Goal: Task Accomplishment & Management: Complete application form

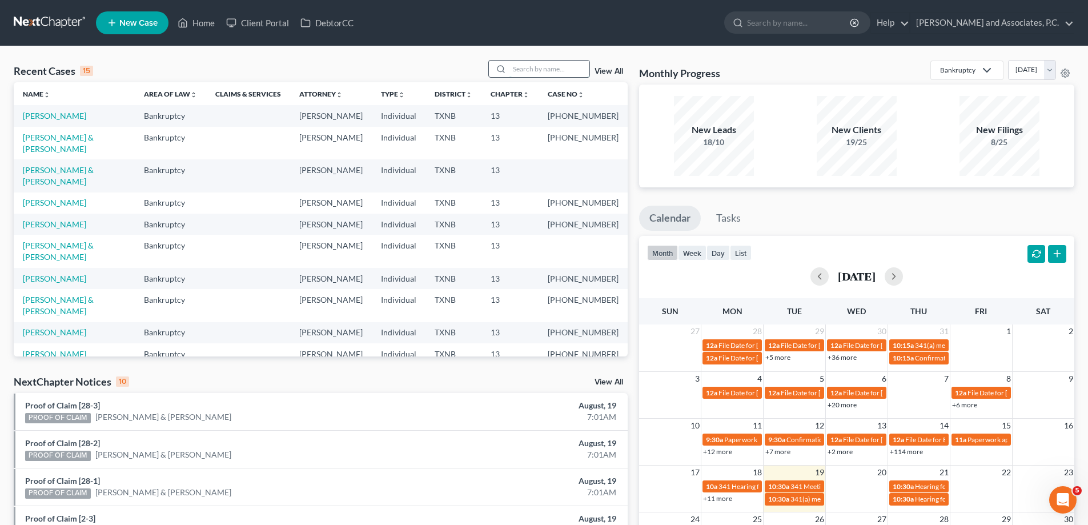
click at [548, 73] on input "search" at bounding box center [549, 69] width 80 height 17
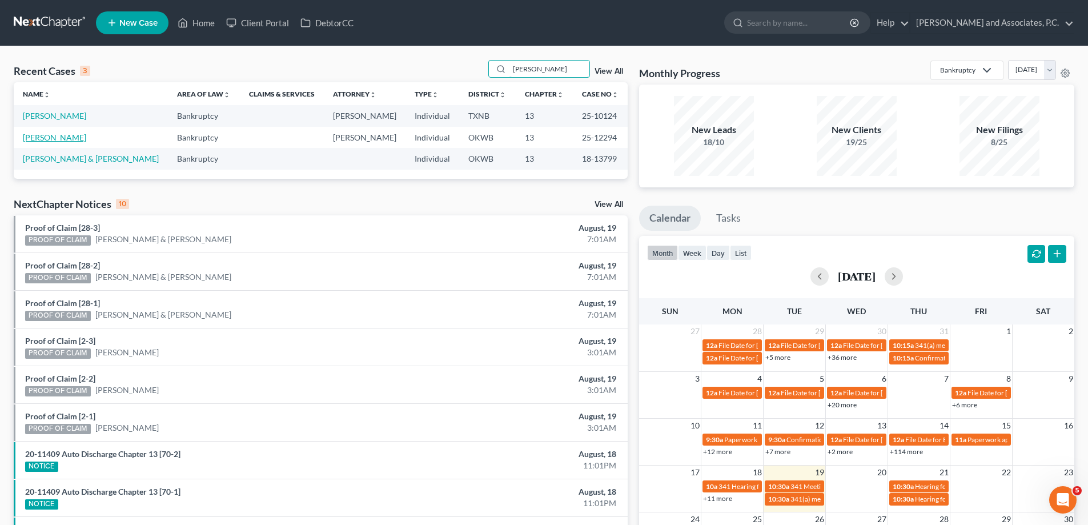
type input "[PERSON_NAME]"
click at [53, 140] on link "[PERSON_NAME]" at bounding box center [54, 137] width 63 height 10
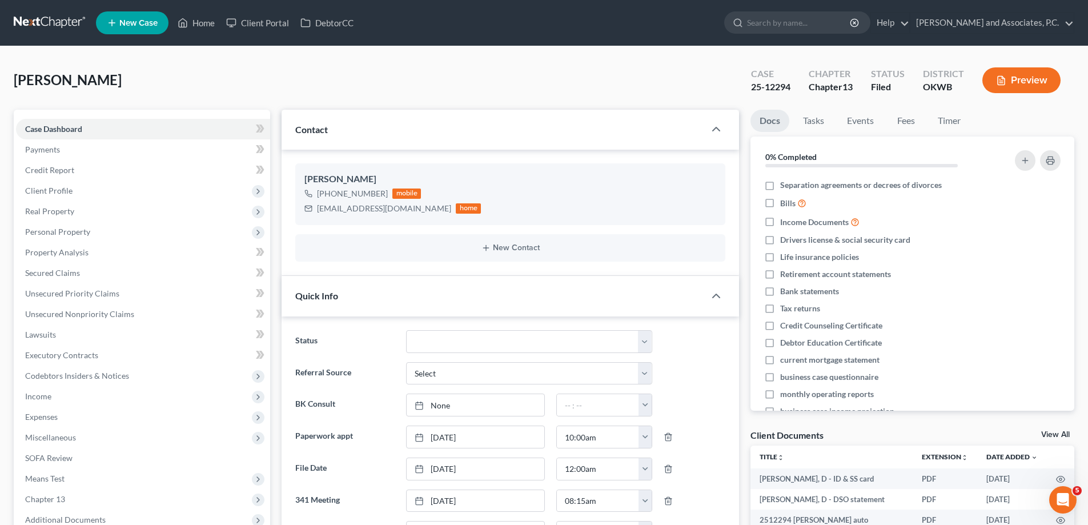
scroll to position [4264, 0]
click at [204, 21] on link "Home" at bounding box center [196, 23] width 49 height 21
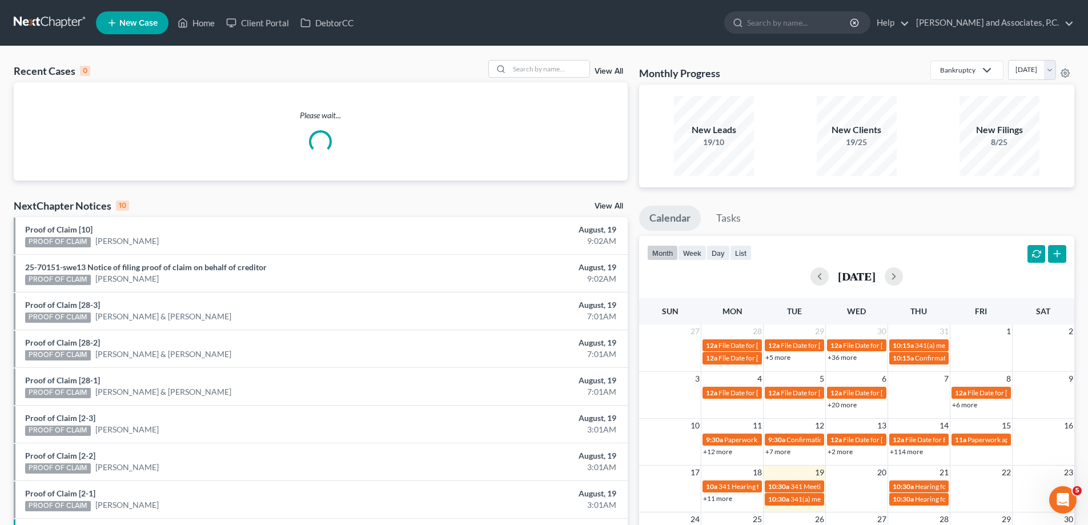
click at [126, 29] on link "New Case" at bounding box center [132, 22] width 73 height 23
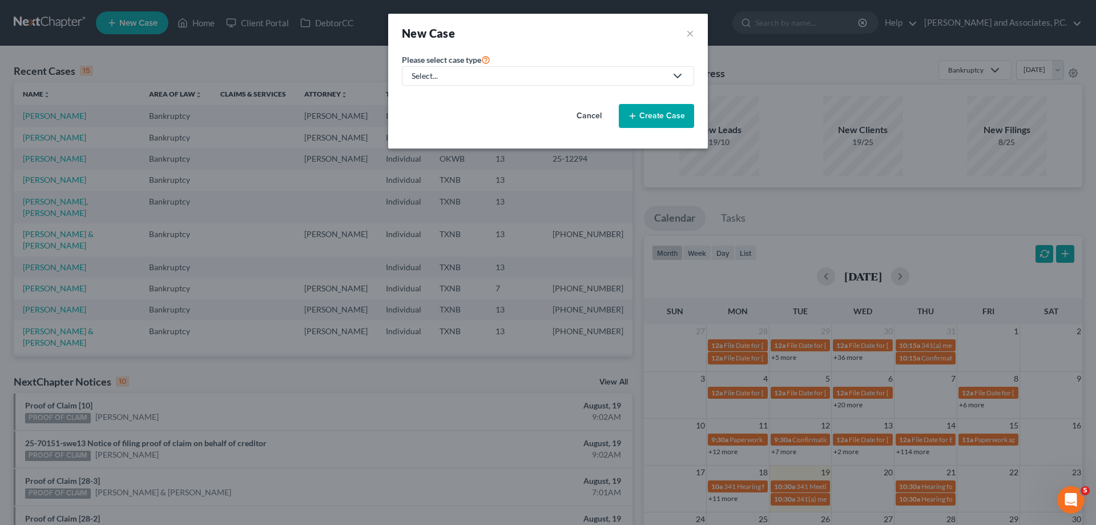
click at [482, 81] on div "Select..." at bounding box center [539, 75] width 255 height 11
click at [475, 98] on div "Bankruptcy" at bounding box center [467, 98] width 109 height 11
select select "78"
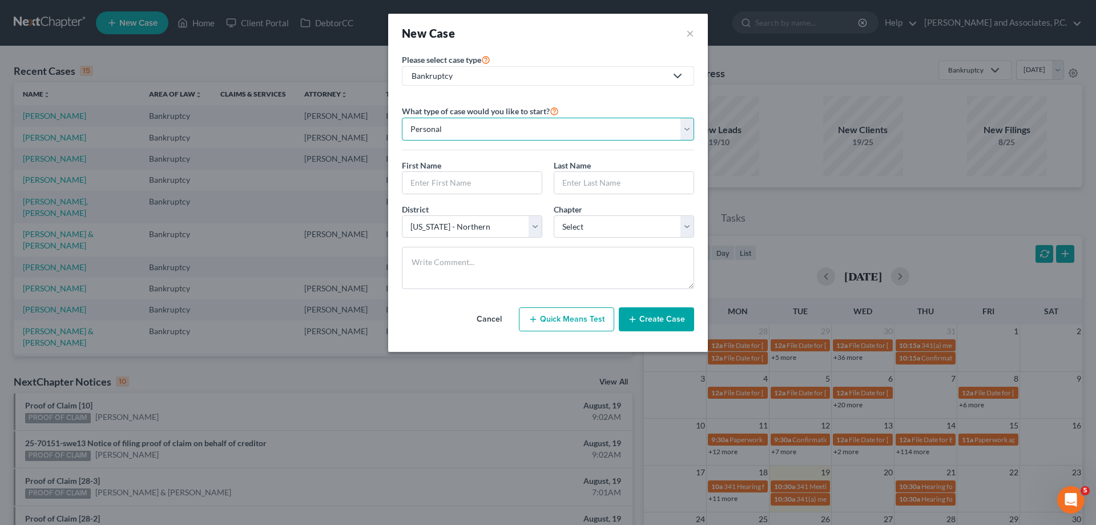
click at [449, 132] on select "Personal Business" at bounding box center [548, 129] width 292 height 23
click at [402, 118] on select "Personal Business" at bounding box center [548, 129] width 292 height 23
click at [444, 179] on input "text" at bounding box center [472, 183] width 139 height 22
type input "[PERSON_NAME]"
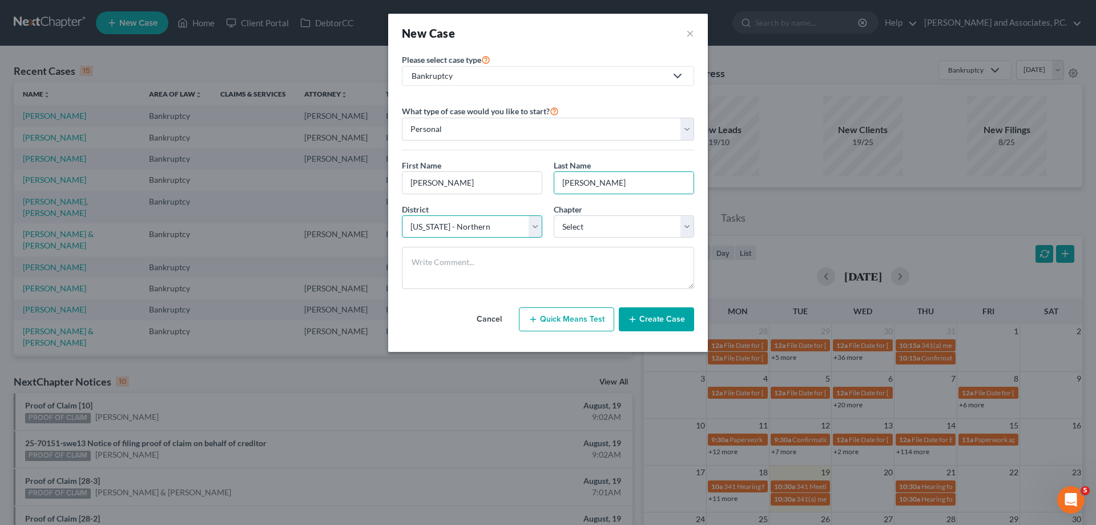
click at [469, 233] on select "Select [US_STATE] - [GEOGRAPHIC_DATA] [US_STATE] - [GEOGRAPHIC_DATA][US_STATE] …" at bounding box center [472, 226] width 140 height 23
select select "65"
click at [402, 215] on select "Select [US_STATE] - [GEOGRAPHIC_DATA] [US_STATE] - [GEOGRAPHIC_DATA][US_STATE] …" at bounding box center [472, 226] width 140 height 23
click at [590, 225] on select "Select 7 11 12 13" at bounding box center [624, 226] width 140 height 23
select select "3"
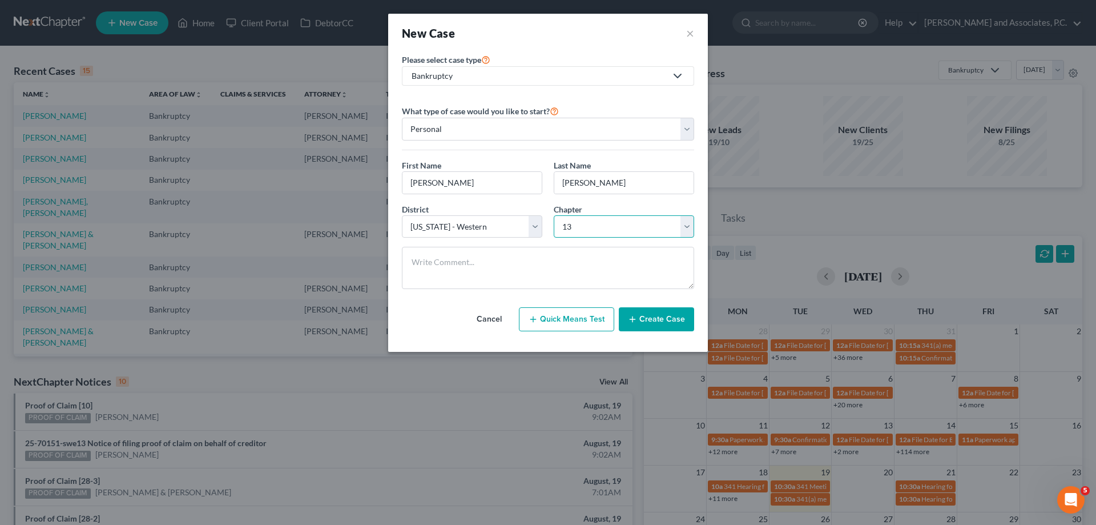
click at [554, 215] on select "Select 7 11 12 13" at bounding box center [624, 226] width 140 height 23
click at [665, 319] on button "Create Case" at bounding box center [656, 319] width 75 height 24
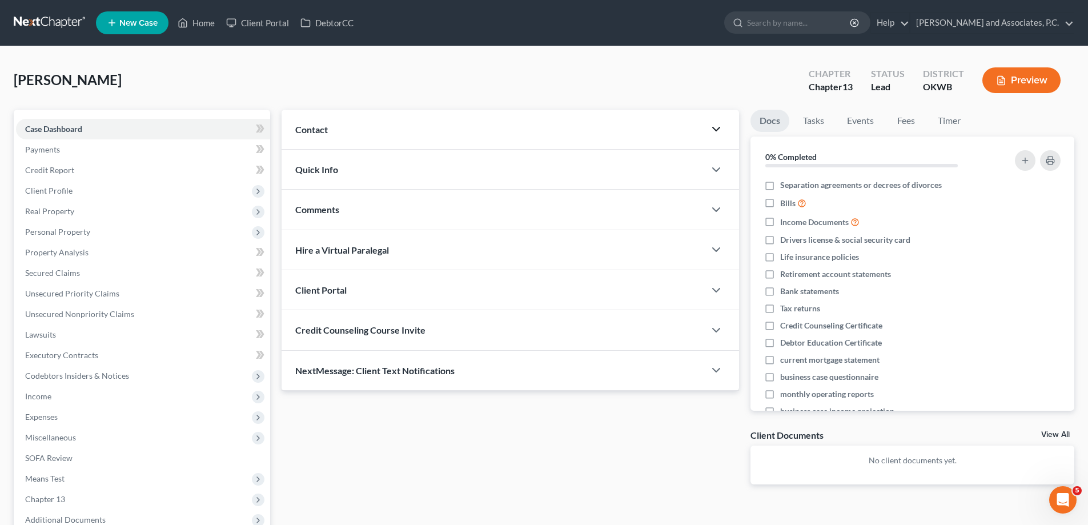
click at [715, 130] on polyline "button" at bounding box center [716, 128] width 7 height 3
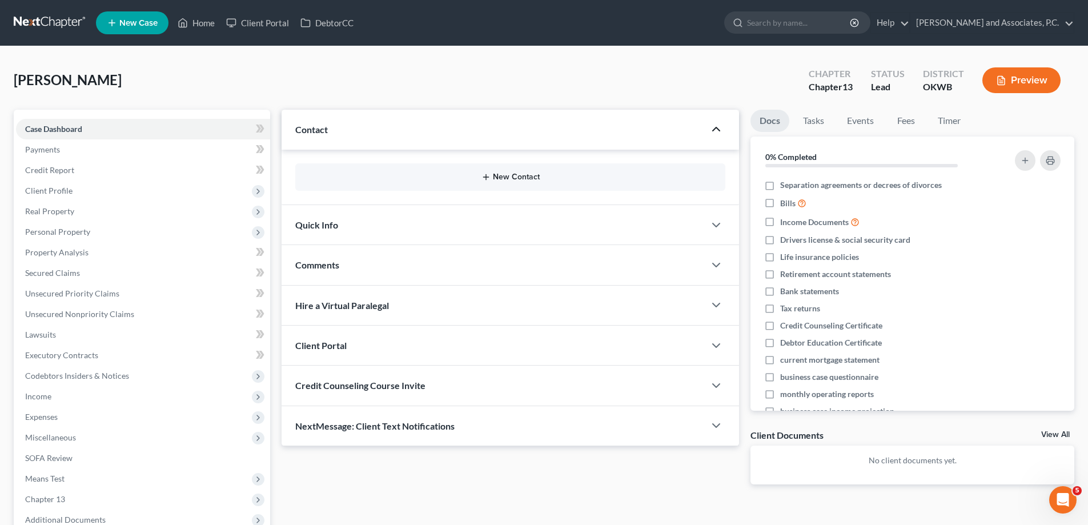
click at [503, 178] on button "New Contact" at bounding box center [510, 176] width 412 height 9
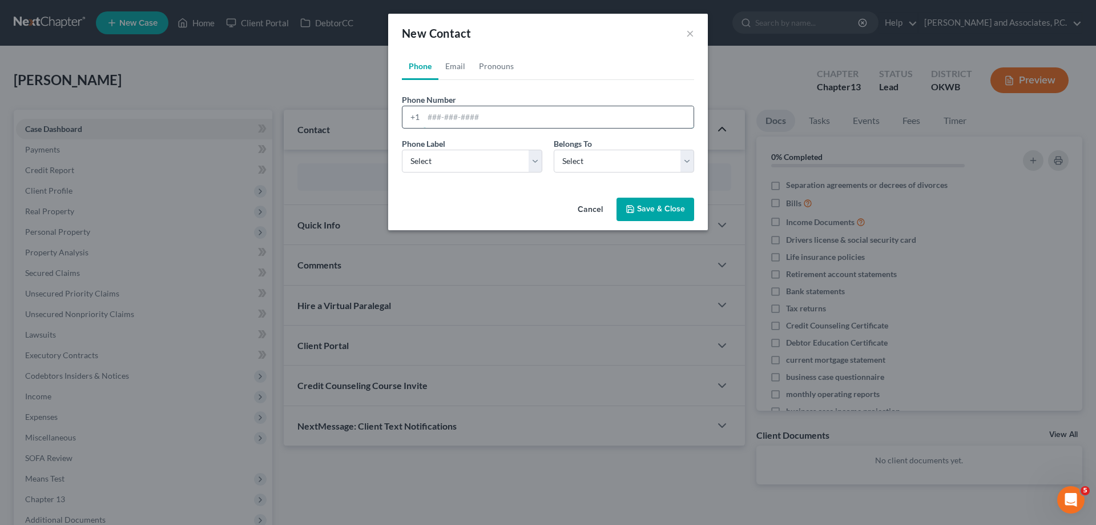
click at [436, 112] on input "tel" at bounding box center [559, 117] width 270 height 22
type input "[PHONE_NUMBER]"
click at [457, 160] on select "Select Mobile Home Work Other" at bounding box center [472, 161] width 140 height 23
select select "0"
click at [402, 150] on select "Select Mobile Home Work Other" at bounding box center [472, 161] width 140 height 23
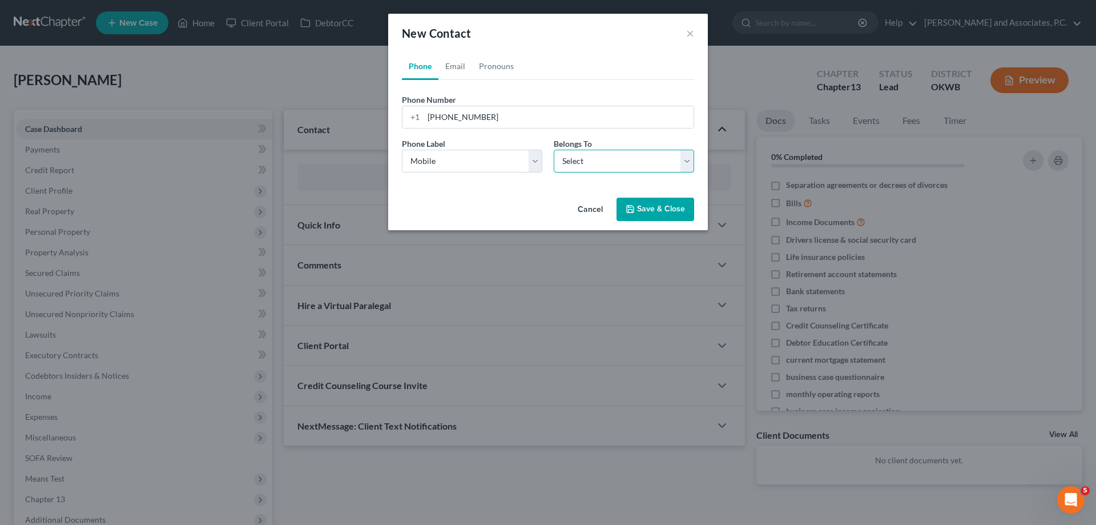
click at [590, 162] on select "Select Client Other" at bounding box center [624, 161] width 140 height 23
select select "0"
click at [554, 150] on select "Select Client Other" at bounding box center [624, 161] width 140 height 23
click at [449, 70] on link "Email" at bounding box center [456, 66] width 34 height 27
click at [443, 116] on input "email" at bounding box center [559, 117] width 270 height 22
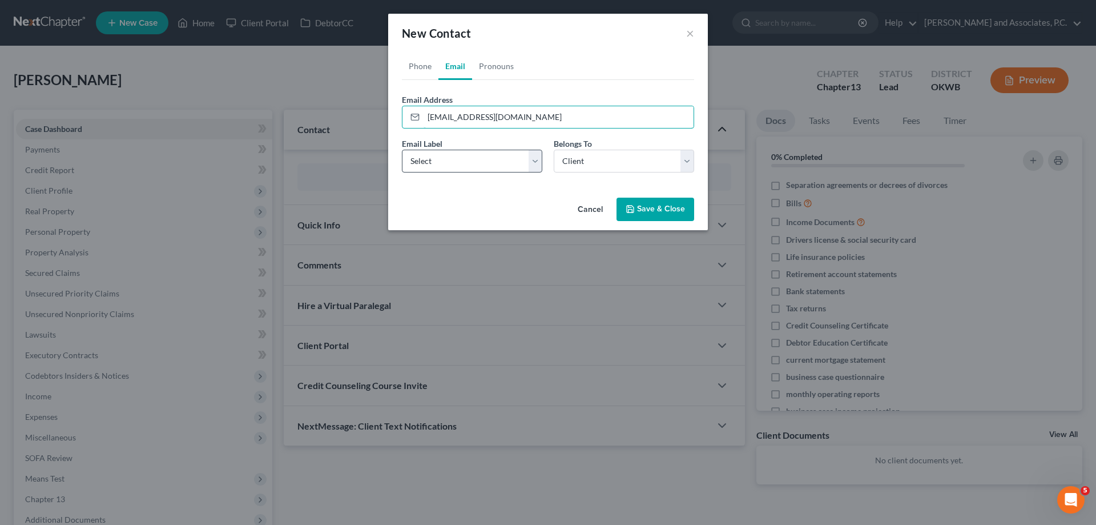
type input "[EMAIL_ADDRESS][DOMAIN_NAME]"
click at [444, 156] on select "Select Home Work Other" at bounding box center [472, 161] width 140 height 23
select select "2"
click at [402, 150] on select "Select Home Work Other" at bounding box center [472, 161] width 140 height 23
click at [648, 214] on button "Save & Close" at bounding box center [656, 210] width 78 height 24
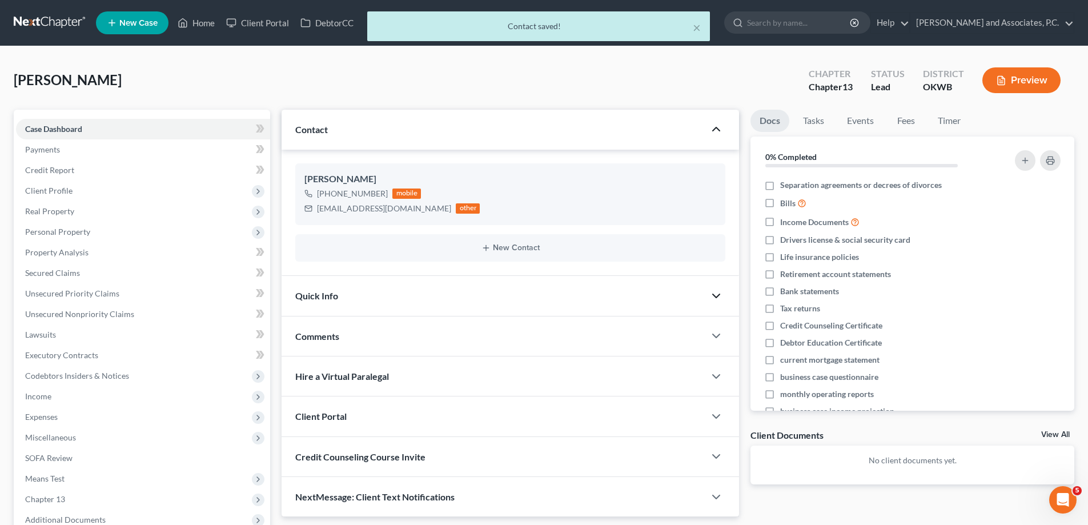
click at [717, 295] on icon "button" at bounding box center [716, 296] width 14 height 14
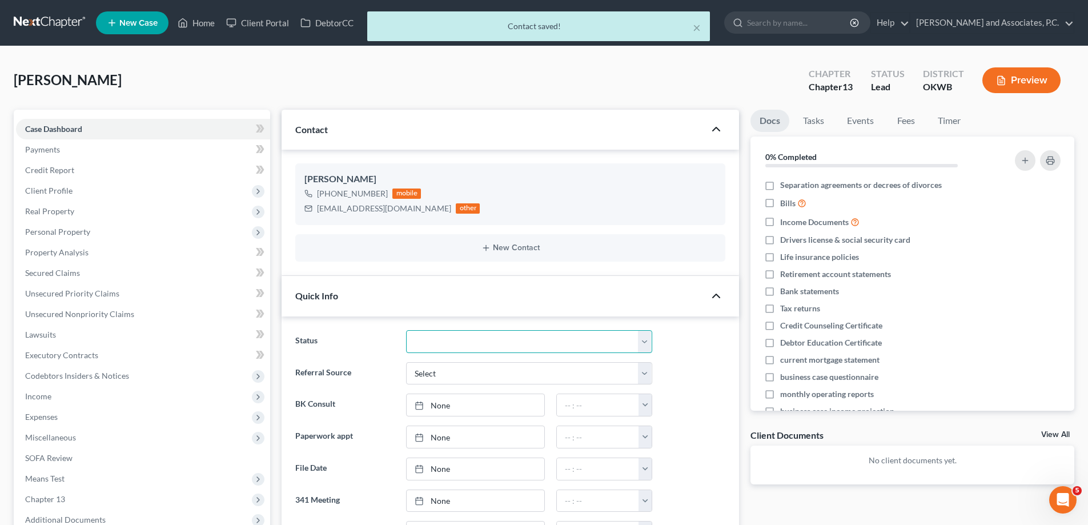
click at [626, 345] on select "Closed without Discharge Complete Converted to 7 Discharged Dismissed Filed Fin…" at bounding box center [529, 341] width 246 height 23
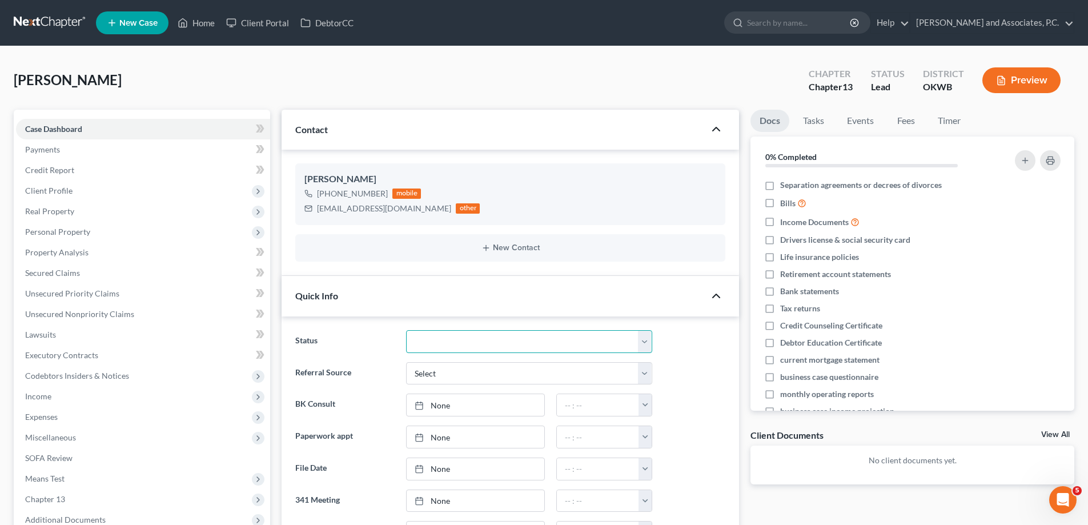
select select "7"
click at [406, 330] on select "Closed without Discharge Complete Converted to 7 Discharged Dismissed Filed Fin…" at bounding box center [529, 341] width 246 height 23
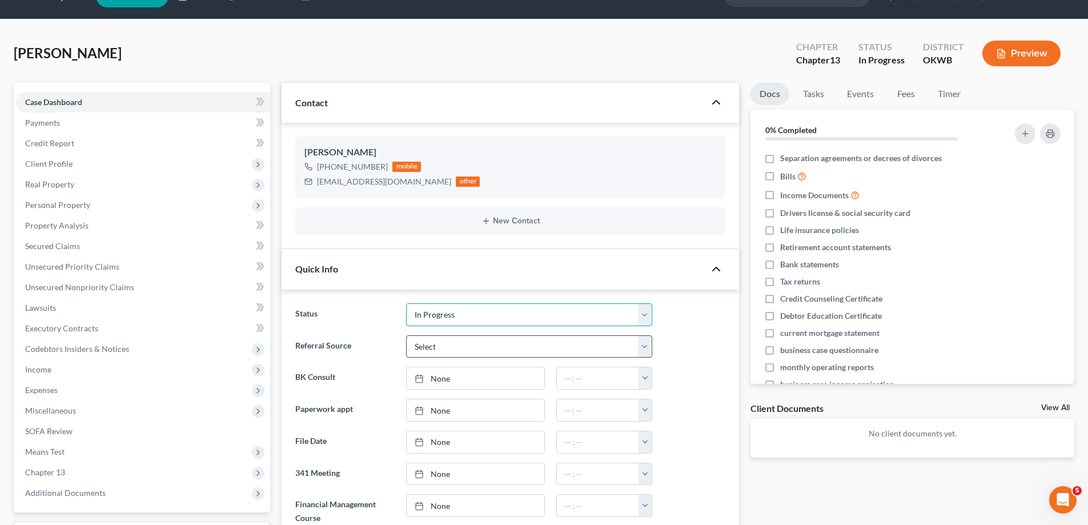
scroll to position [171, 0]
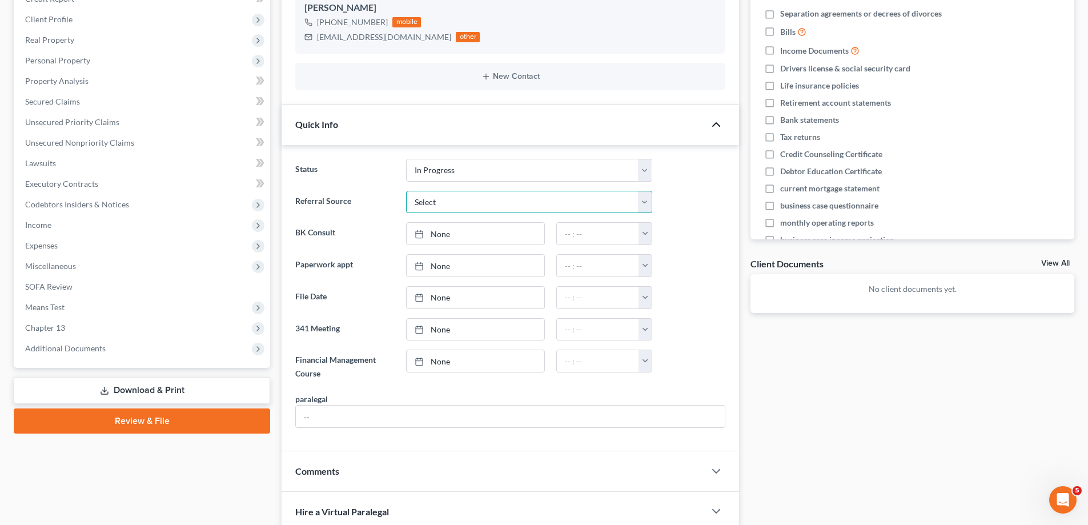
click at [490, 203] on select "Select Word Of Mouth Previous Clients Direct Mail Website Google Search Modern …" at bounding box center [529, 202] width 246 height 23
click at [436, 238] on link "None" at bounding box center [476, 234] width 138 height 22
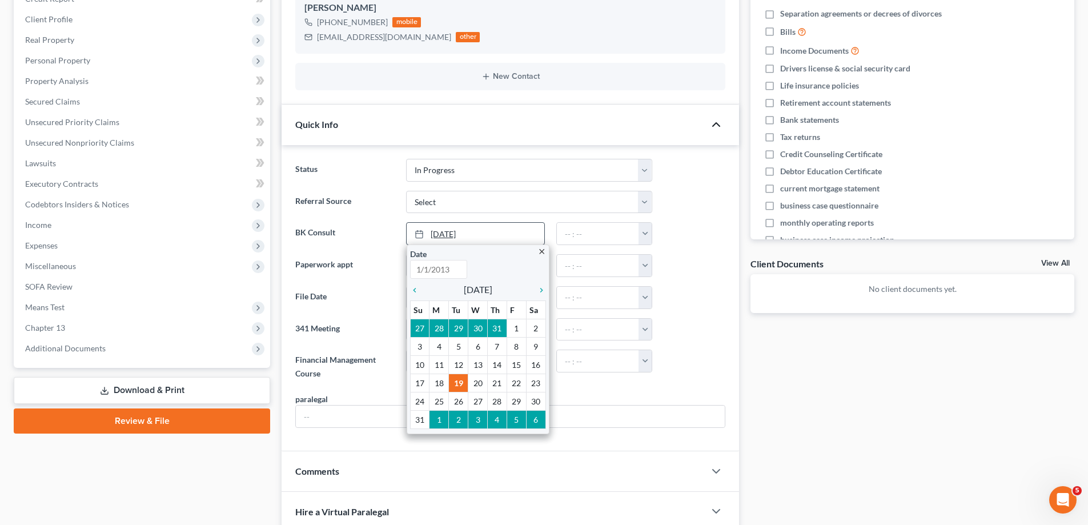
type input "[DATE]"
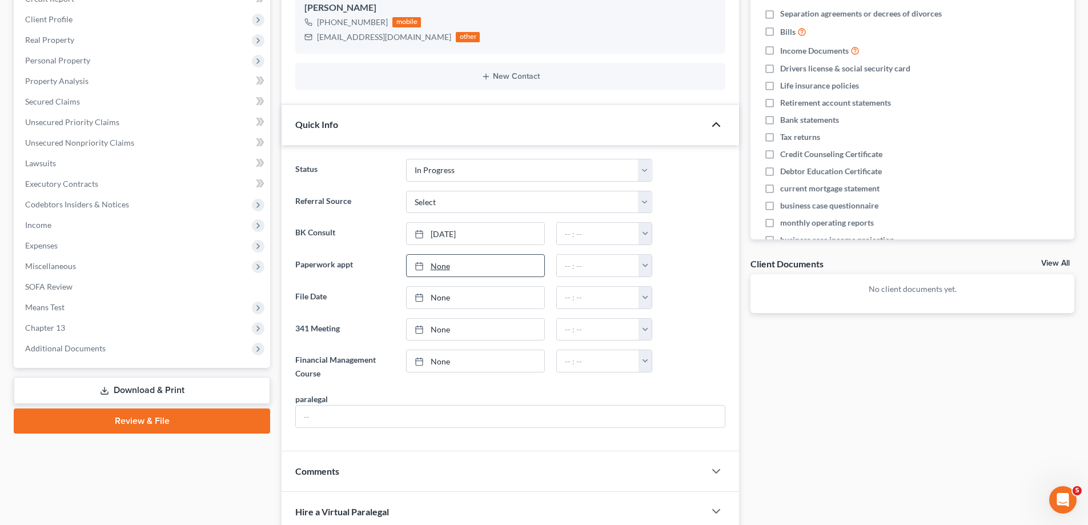
click at [433, 266] on link "None" at bounding box center [476, 266] width 138 height 22
type input "[DATE]"
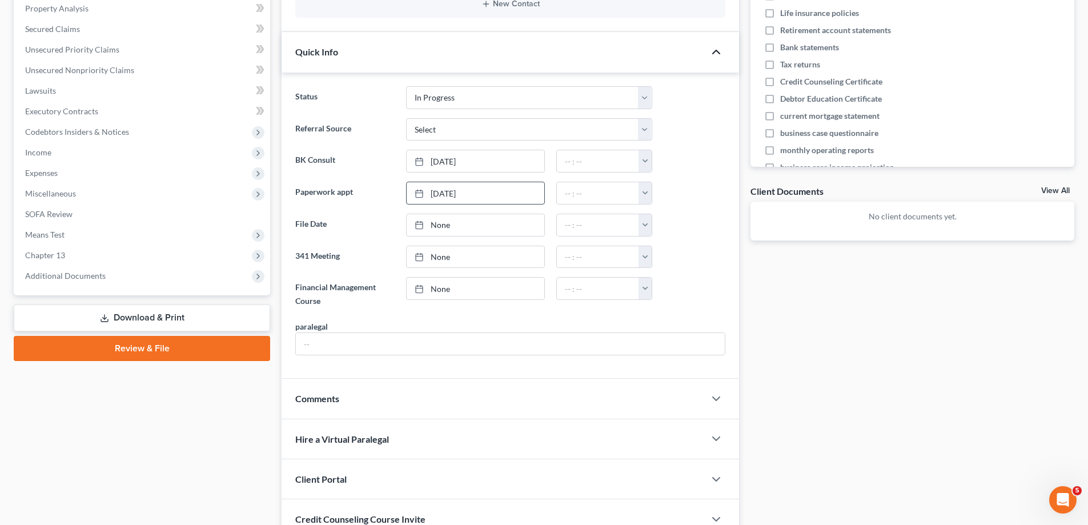
scroll to position [285, 0]
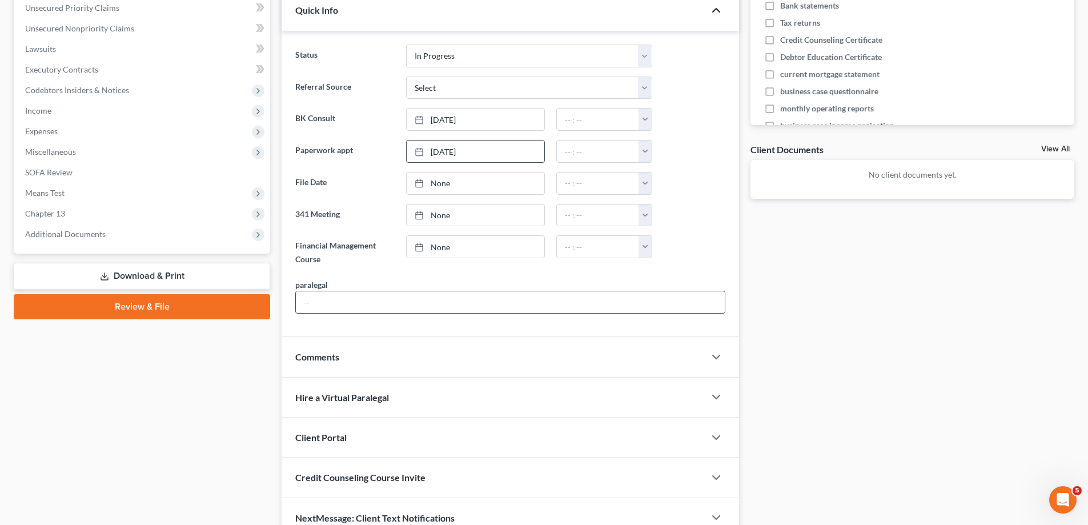
click at [322, 299] on input "text" at bounding box center [510, 302] width 429 height 22
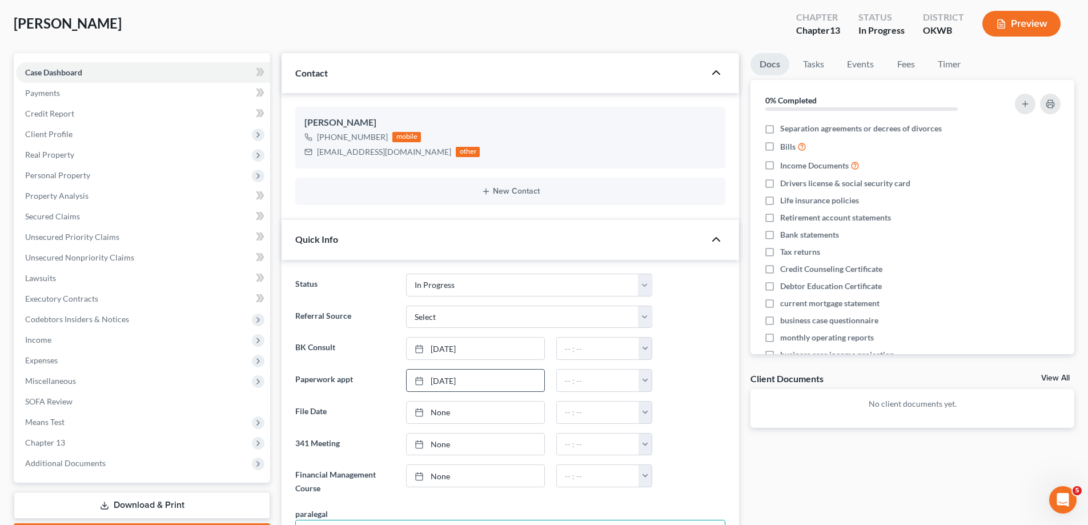
scroll to position [0, 0]
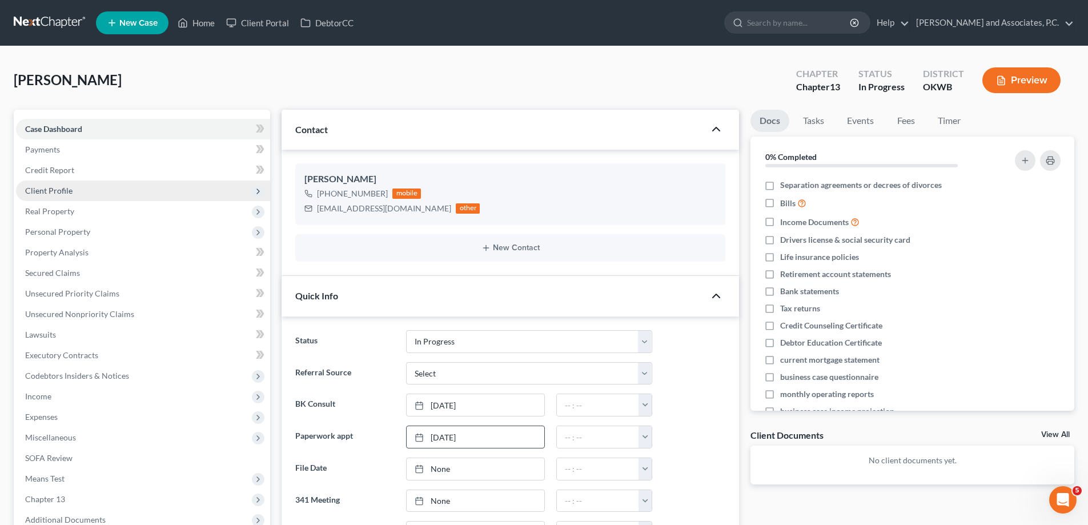
type input "[PERSON_NAME]"
click at [141, 192] on span "Client Profile" at bounding box center [143, 190] width 254 height 21
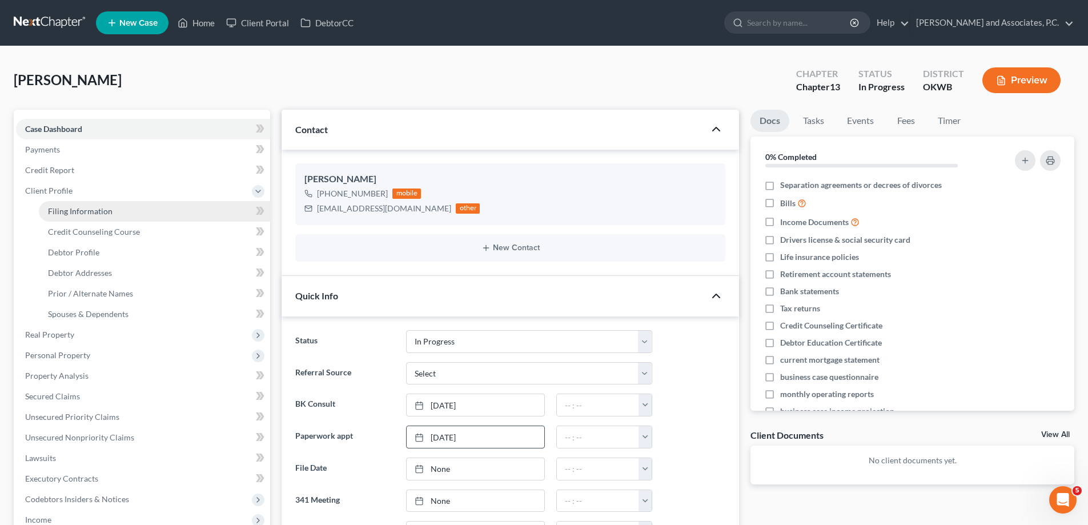
click at [149, 210] on link "Filing Information" at bounding box center [154, 211] width 231 height 21
select select "1"
select select "0"
select select "3"
select select "65"
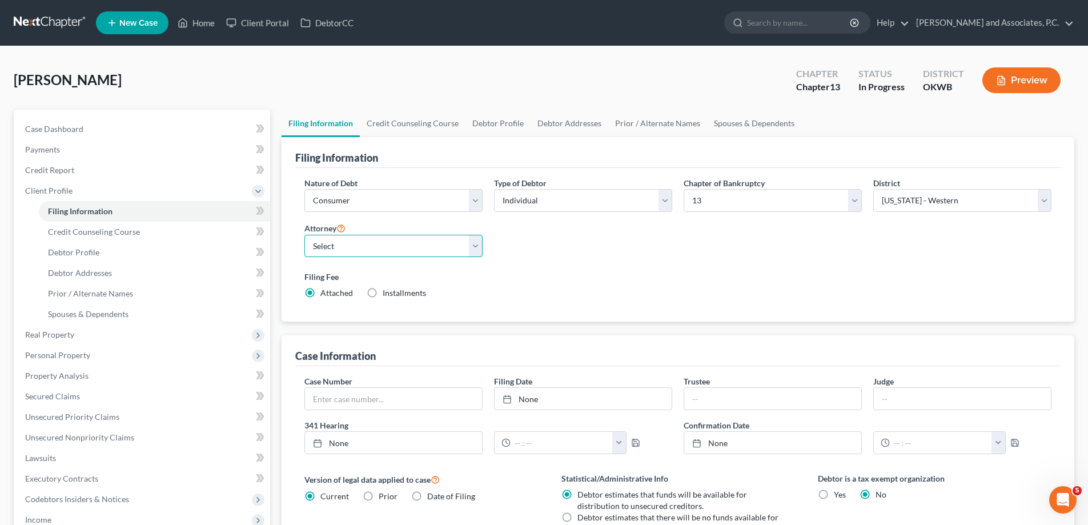
click at [479, 248] on select "Select [PERSON_NAME] - [GEOGRAPHIC_DATA] [PERSON_NAME] - OKWB [PERSON_NAME] - O…" at bounding box center [393, 246] width 178 height 23
select select "2"
click at [304, 235] on select "Select [PERSON_NAME] - [GEOGRAPHIC_DATA] [PERSON_NAME] - OKWB [PERSON_NAME] - O…" at bounding box center [393, 246] width 178 height 23
click at [500, 124] on link "Debtor Profile" at bounding box center [497, 123] width 65 height 27
select select "0"
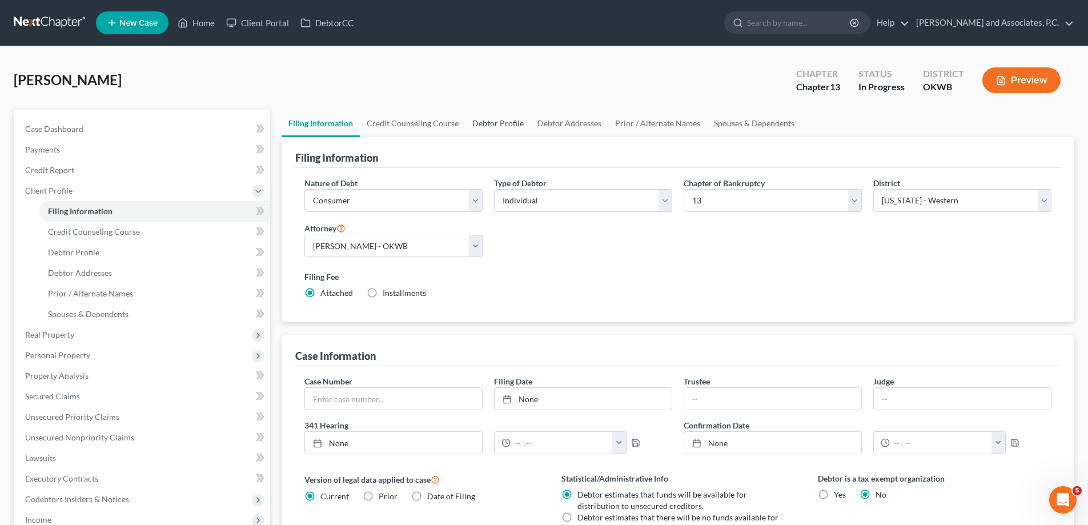
select select "0"
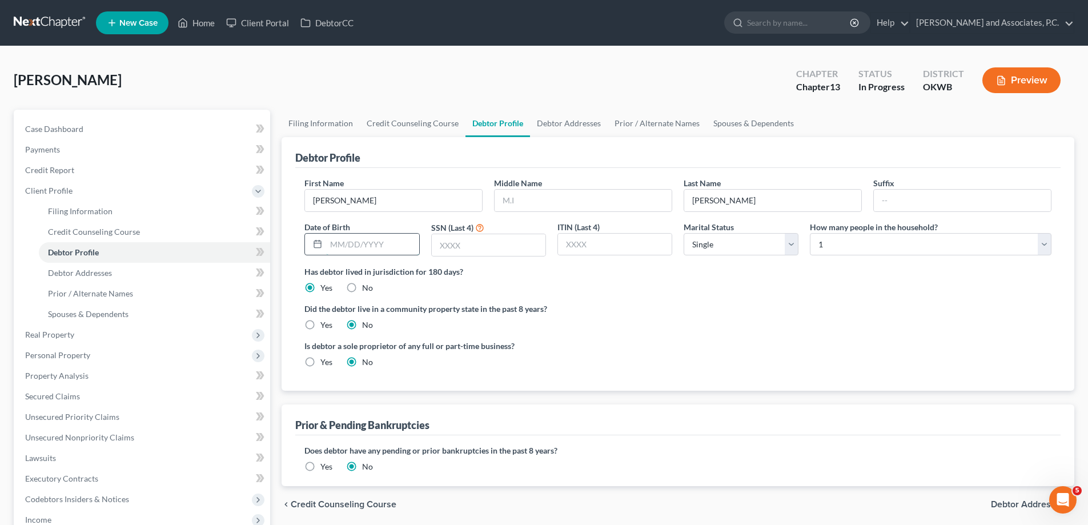
click at [347, 249] on input "text" at bounding box center [372, 245] width 92 height 22
type input "[DATE]"
click at [440, 240] on input "text" at bounding box center [489, 245] width 114 height 22
type input "3717"
click at [741, 244] on select "Select Single Married Separated Divorced Widowed" at bounding box center [740, 244] width 115 height 23
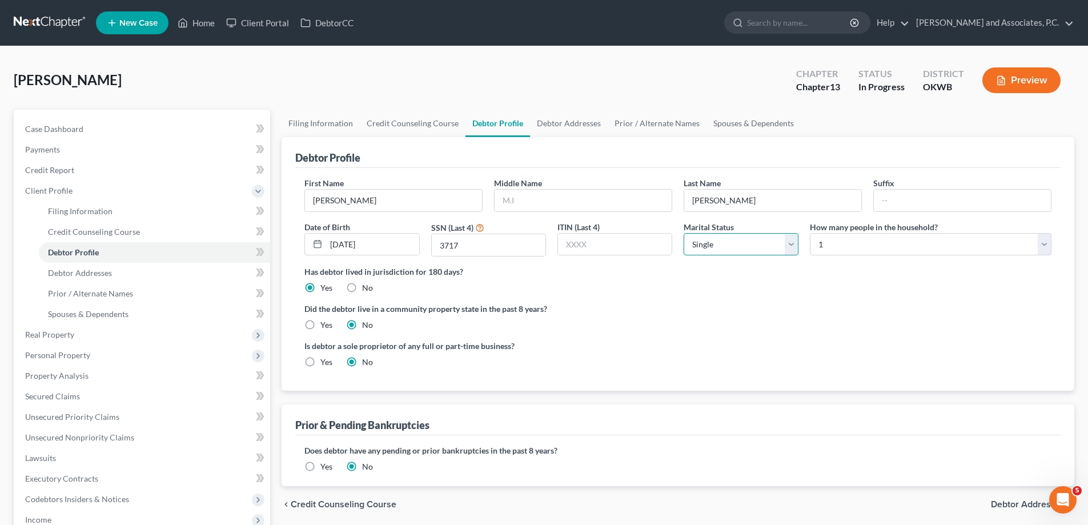
select select "1"
click at [683, 233] on select "Select Single Married Separated Divorced Widowed" at bounding box center [740, 244] width 115 height 23
click at [841, 248] on select "Select 1 2 3 4 5 6 7 8 9 10 11 12 13 14 15 16 17 18 19 20" at bounding box center [931, 244] width 242 height 23
select select "1"
click at [810, 233] on select "Select 1 2 3 4 5 6 7 8 9 10 11 12 13 14 15 16 17 18 19 20" at bounding box center [931, 244] width 242 height 23
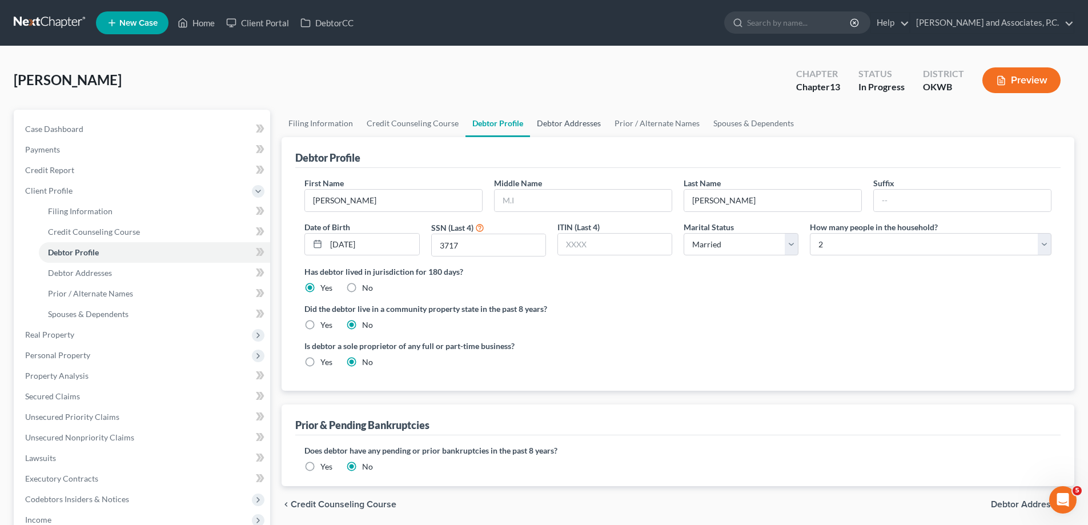
click at [561, 122] on link "Debtor Addresses" at bounding box center [569, 123] width 78 height 27
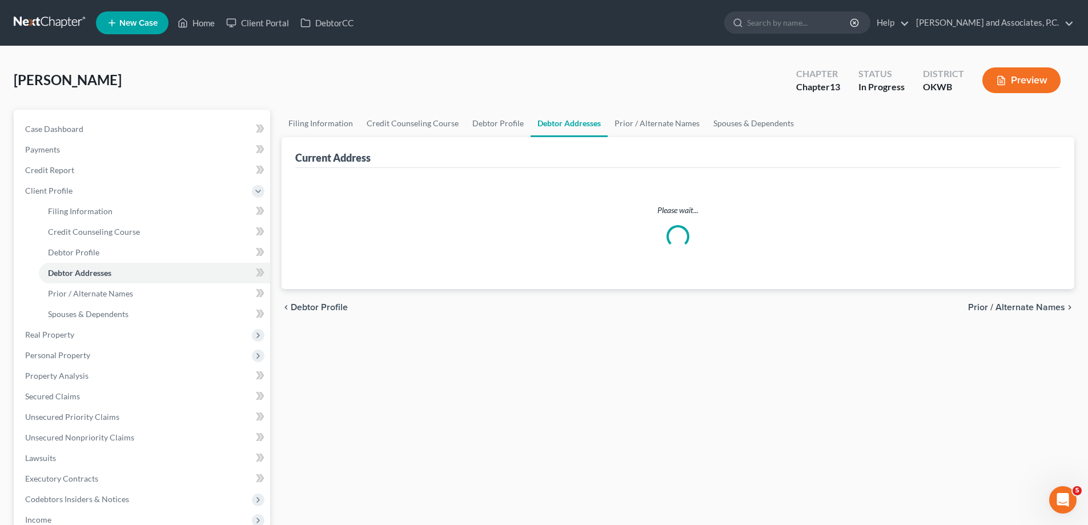
select select "0"
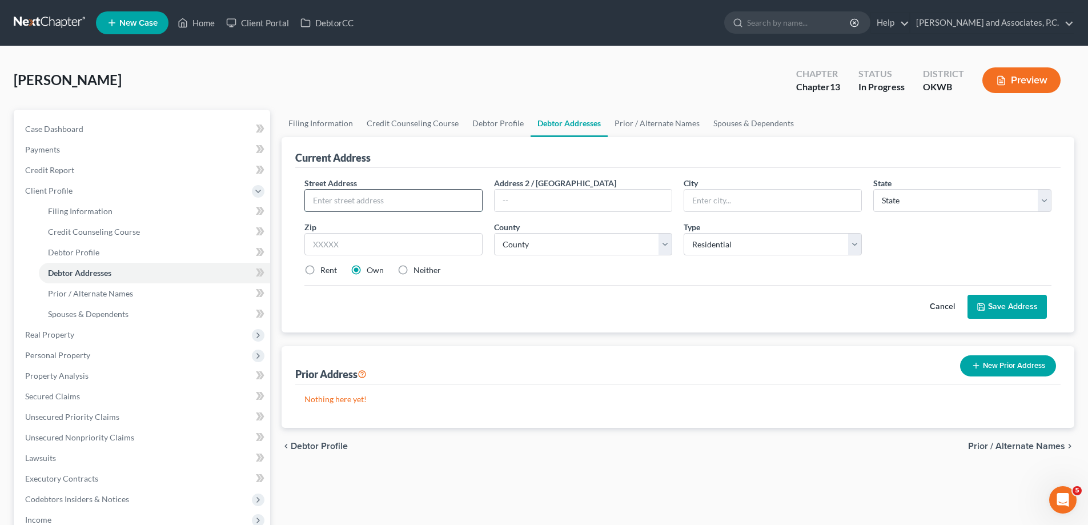
click at [341, 200] on input "text" at bounding box center [393, 201] width 177 height 22
type input "[STREET_ADDRESS]"
type input "[PERSON_NAME]"
select select "37"
type input "73505"
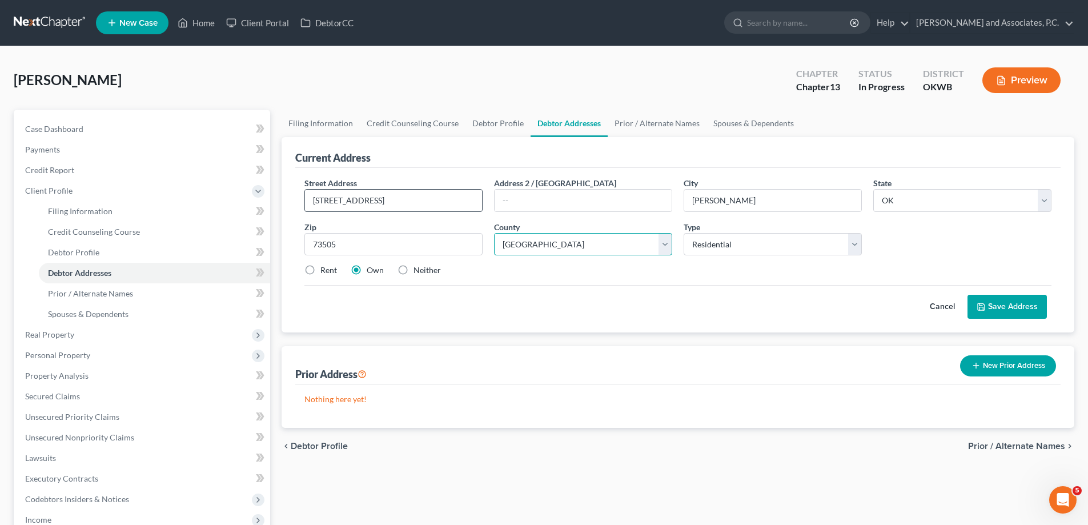
select select "15"
click at [993, 309] on button "Save Address" at bounding box center [1006, 307] width 79 height 24
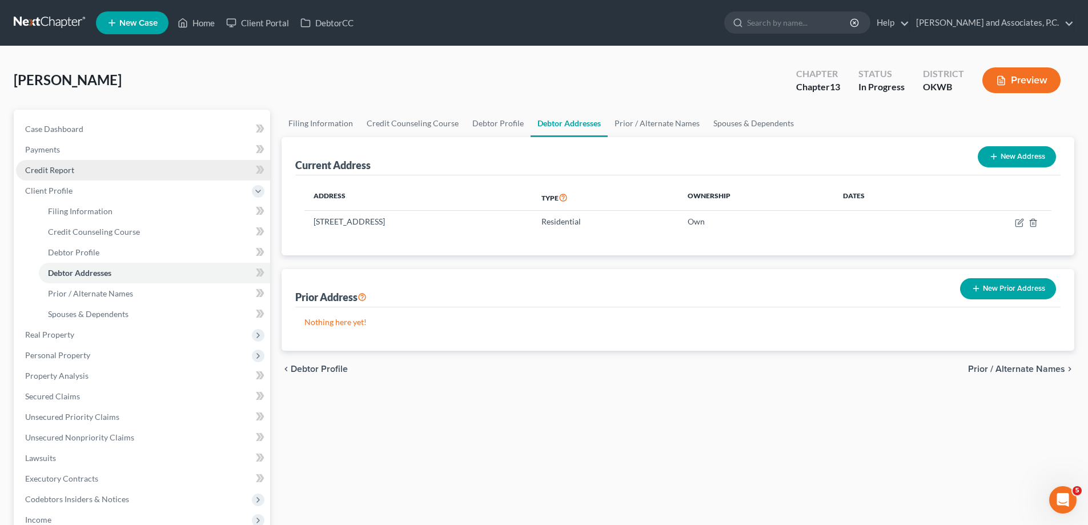
click at [78, 170] on link "Credit Report" at bounding box center [143, 170] width 254 height 21
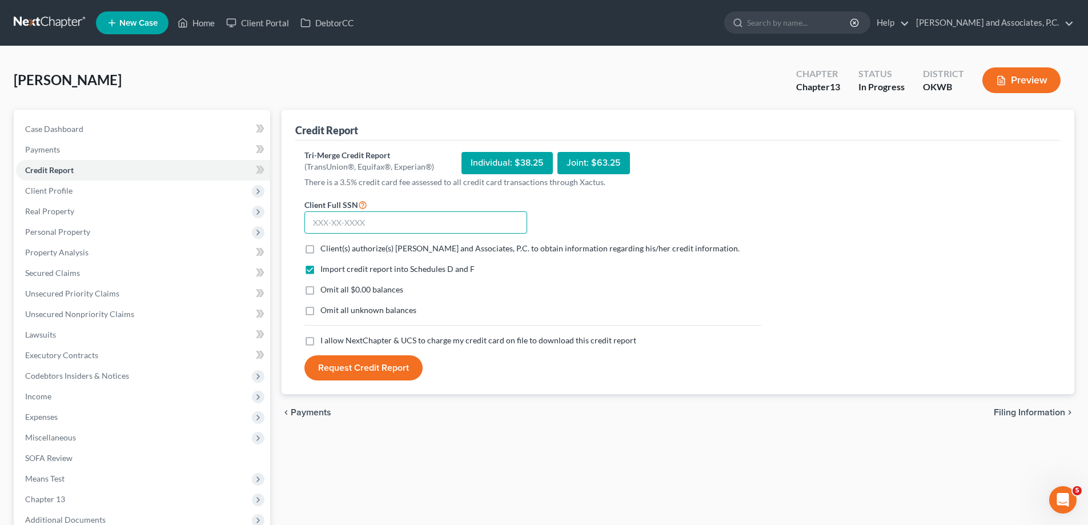
click at [350, 224] on input "text" at bounding box center [415, 222] width 223 height 23
type input "242-27-3717"
click at [320, 250] on label "Client(s) authorize(s) [PERSON_NAME] and Associates, P.C. to obtain information…" at bounding box center [529, 248] width 419 height 11
click at [325, 250] on input "Client(s) authorize(s) [PERSON_NAME] and Associates, P.C. to obtain information…" at bounding box center [328, 246] width 7 height 7
checkbox input "true"
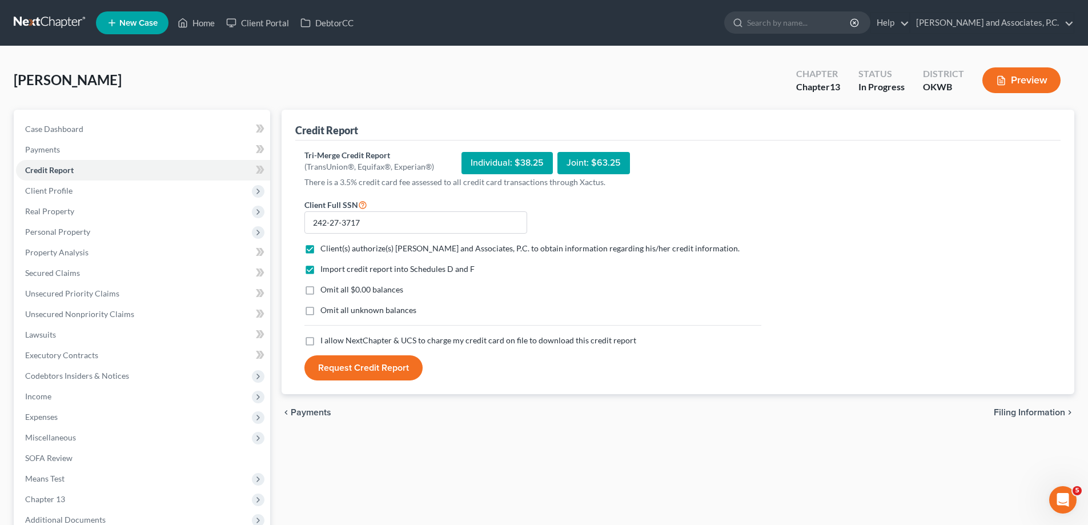
click at [320, 289] on label "Omit all $0.00 balances" at bounding box center [361, 289] width 83 height 11
click at [325, 289] on input "Omit all $0.00 balances" at bounding box center [328, 287] width 7 height 7
checkbox input "true"
click at [320, 311] on label "Omit all unknown balances" at bounding box center [368, 309] width 96 height 11
click at [325, 311] on input "Omit all unknown balances" at bounding box center [328, 307] width 7 height 7
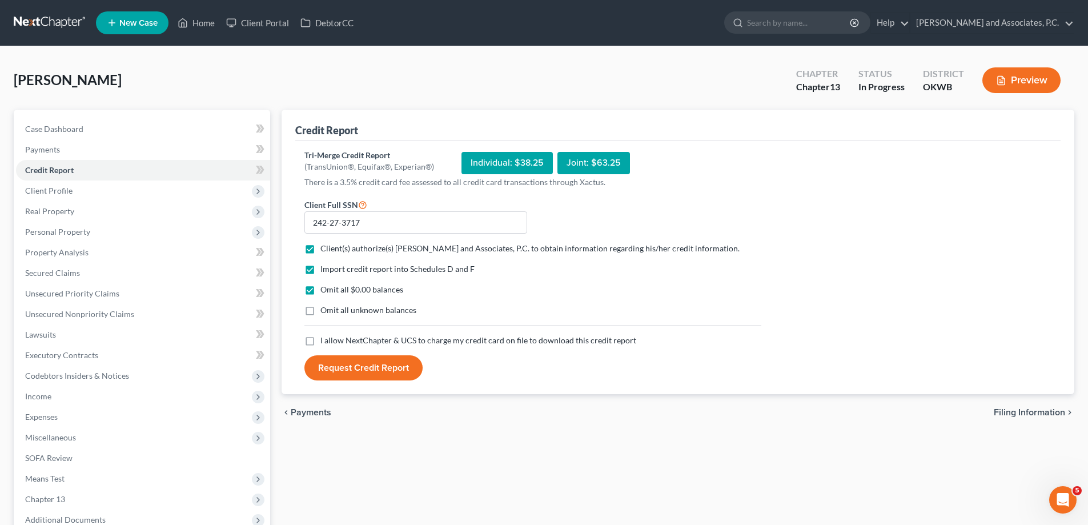
checkbox input "true"
click at [320, 340] on label "I allow NextChapter & UCS to charge my credit card on file to download this cre…" at bounding box center [478, 340] width 316 height 11
click at [325, 340] on input "I allow NextChapter & UCS to charge my credit card on file to download this cre…" at bounding box center [328, 338] width 7 height 7
checkbox input "true"
click at [365, 373] on button "Request Credit Report" at bounding box center [363, 367] width 118 height 25
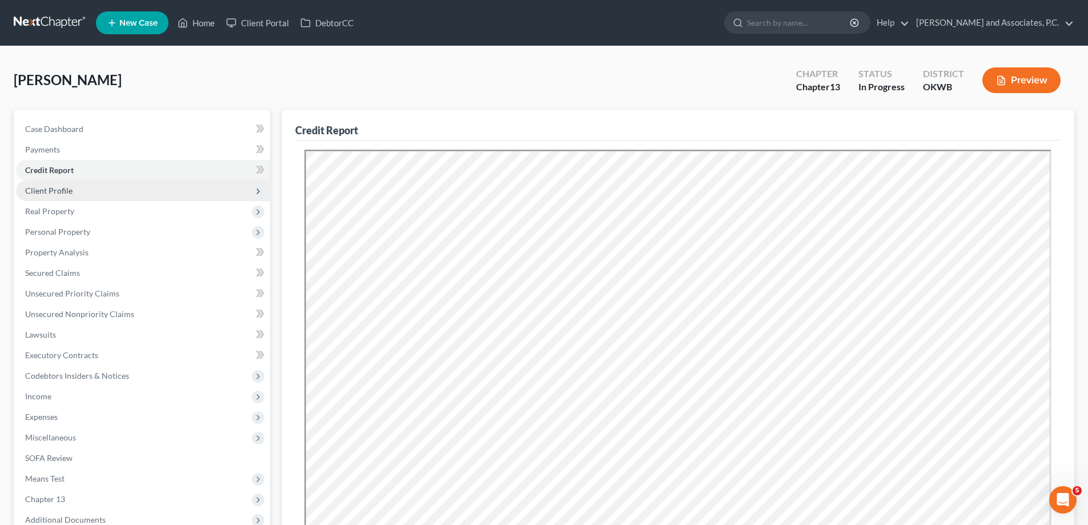
click at [64, 191] on span "Client Profile" at bounding box center [48, 191] width 47 height 10
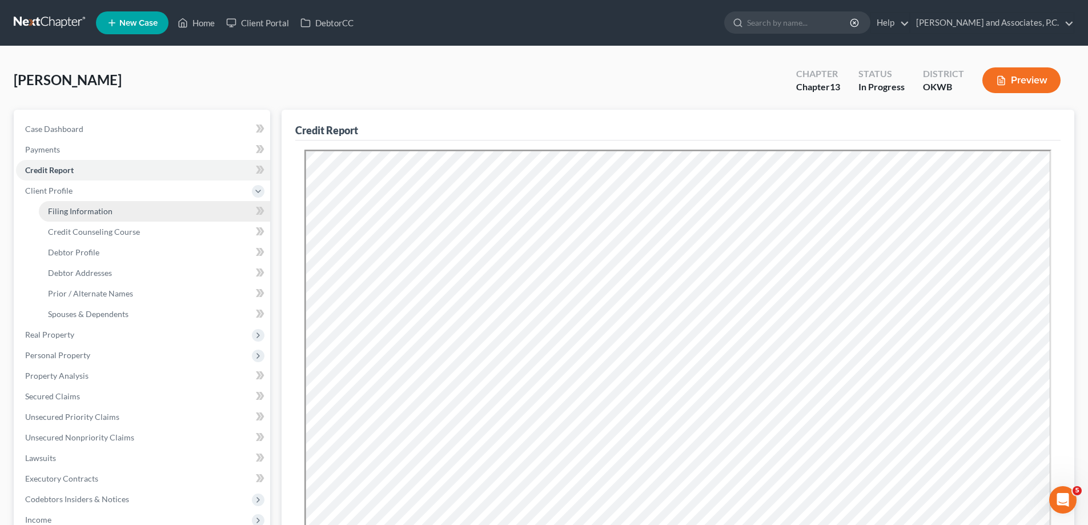
click at [78, 210] on span "Filing Information" at bounding box center [80, 211] width 65 height 10
select select "1"
select select "0"
select select "3"
select select "65"
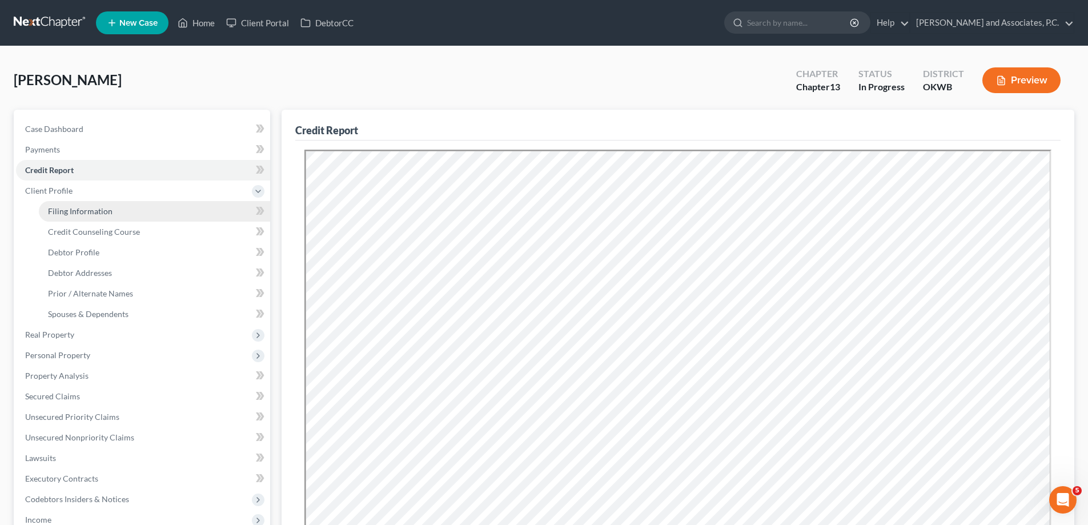
select select "2"
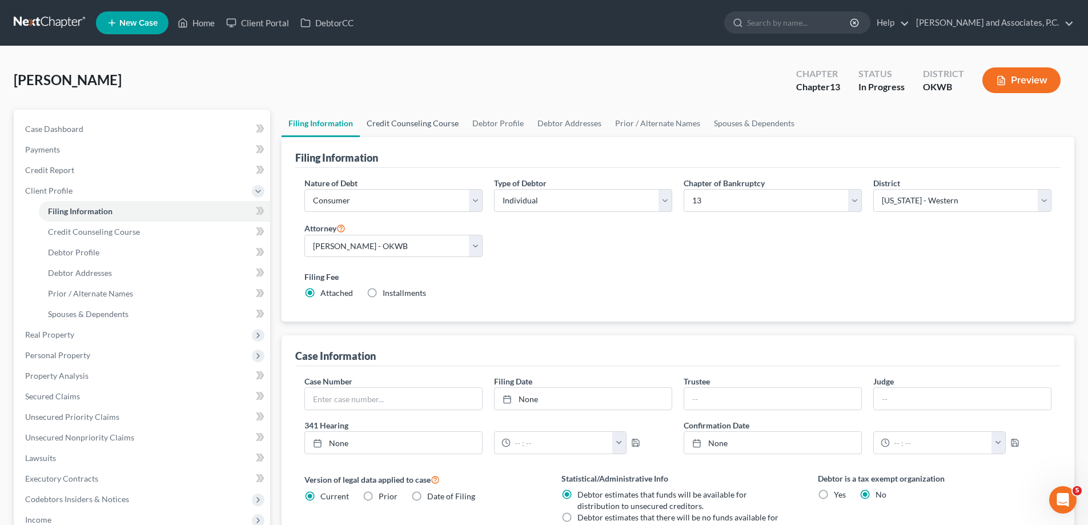
click at [415, 126] on link "Credit Counseling Course" at bounding box center [413, 123] width 106 height 27
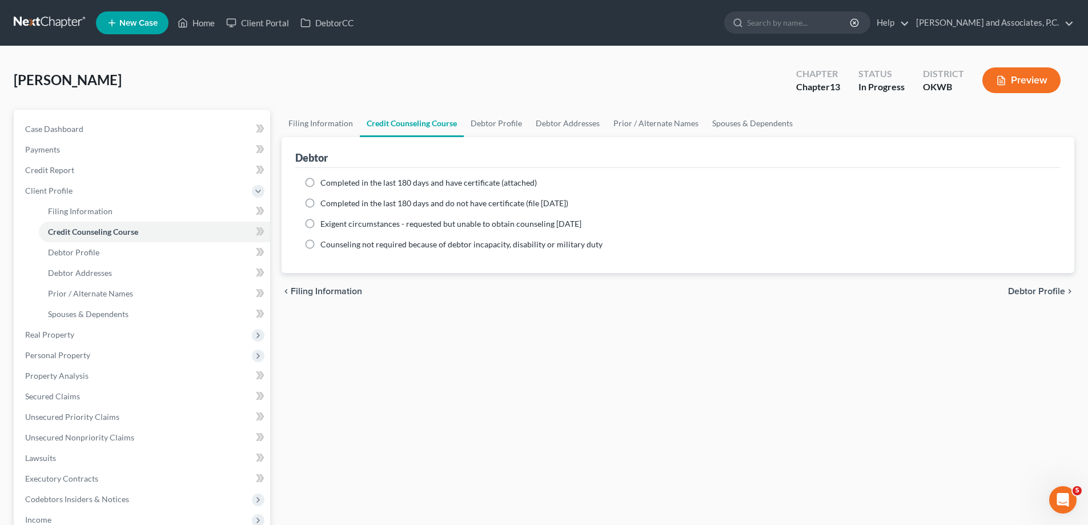
click at [320, 187] on label "Completed in the last 180 days and have certificate (attached)" at bounding box center [428, 182] width 216 height 11
click at [325, 184] on input "Completed in the last 180 days and have certificate (attached)" at bounding box center [328, 180] width 7 height 7
radio input "true"
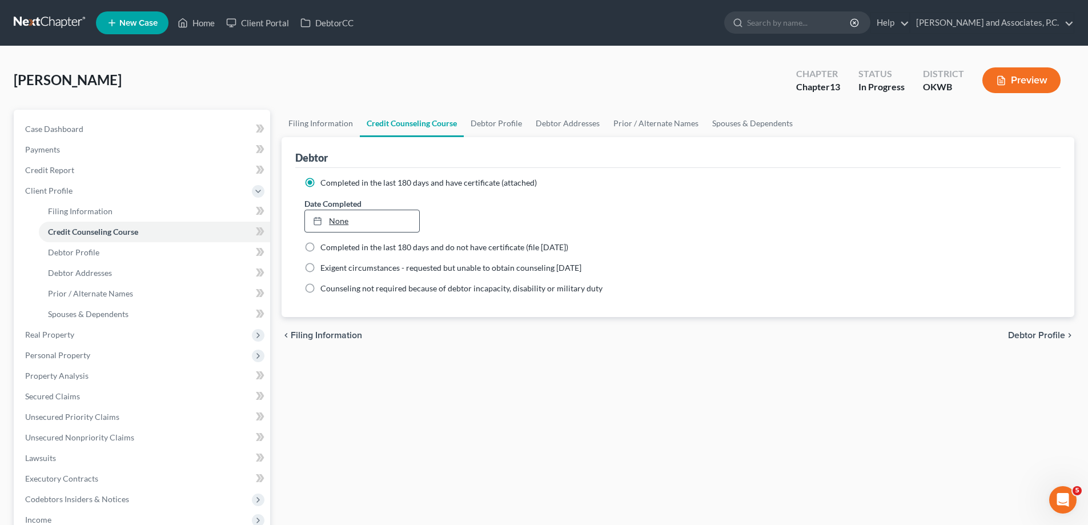
click at [342, 225] on link "None" at bounding box center [362, 221] width 114 height 22
type input "[DATE]"
click at [495, 122] on link "Debtor Profile" at bounding box center [496, 123] width 65 height 27
select select "1"
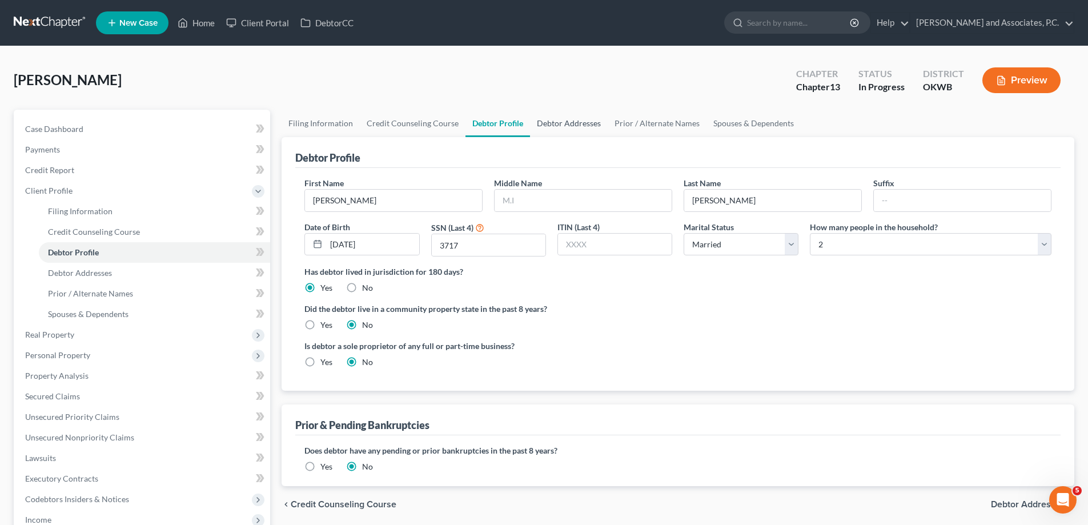
click at [562, 121] on link "Debtor Addresses" at bounding box center [569, 123] width 78 height 27
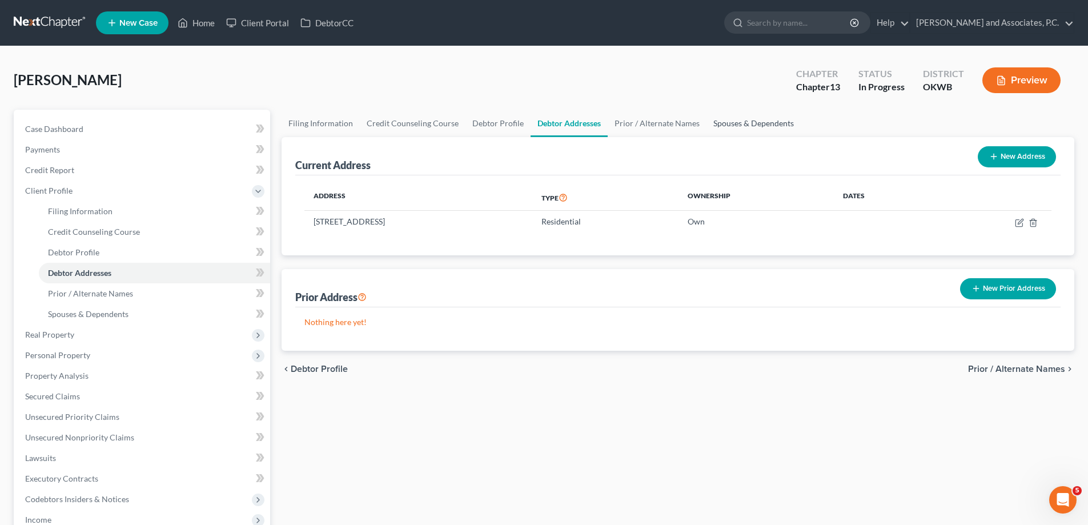
click at [721, 125] on link "Spouses & Dependents" at bounding box center [753, 123] width 94 height 27
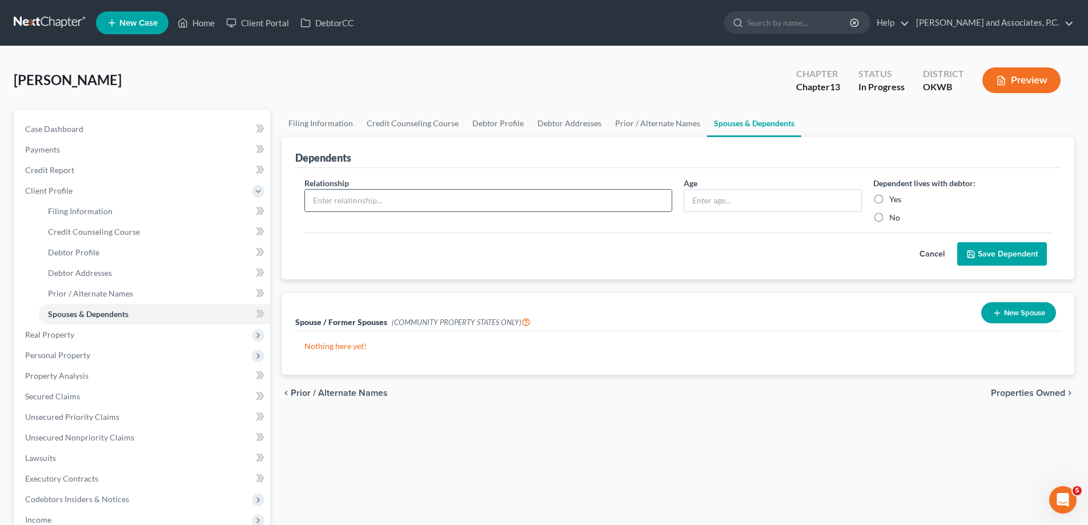
click at [403, 201] on input "text" at bounding box center [488, 201] width 367 height 22
click at [317, 199] on input "spouse - [PERSON_NAME]" at bounding box center [488, 201] width 367 height 22
type input "Spouse - [PERSON_NAME]"
click at [705, 201] on input "text" at bounding box center [772, 201] width 177 height 22
click at [889, 198] on label "Yes" at bounding box center [895, 199] width 12 height 11
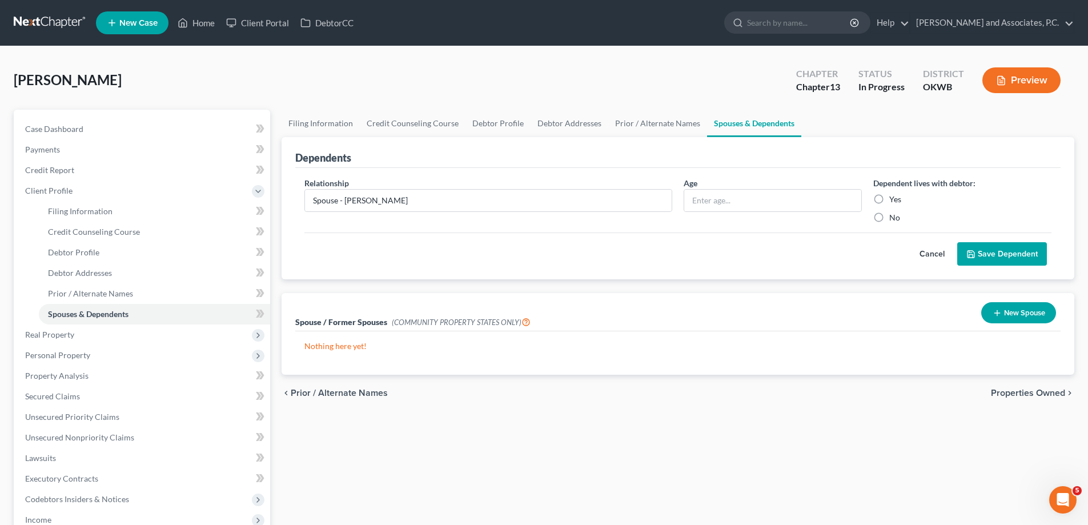
click at [894, 198] on input "Yes" at bounding box center [897, 197] width 7 height 7
radio input "true"
click at [1003, 251] on button "Save Dependent" at bounding box center [1002, 254] width 90 height 24
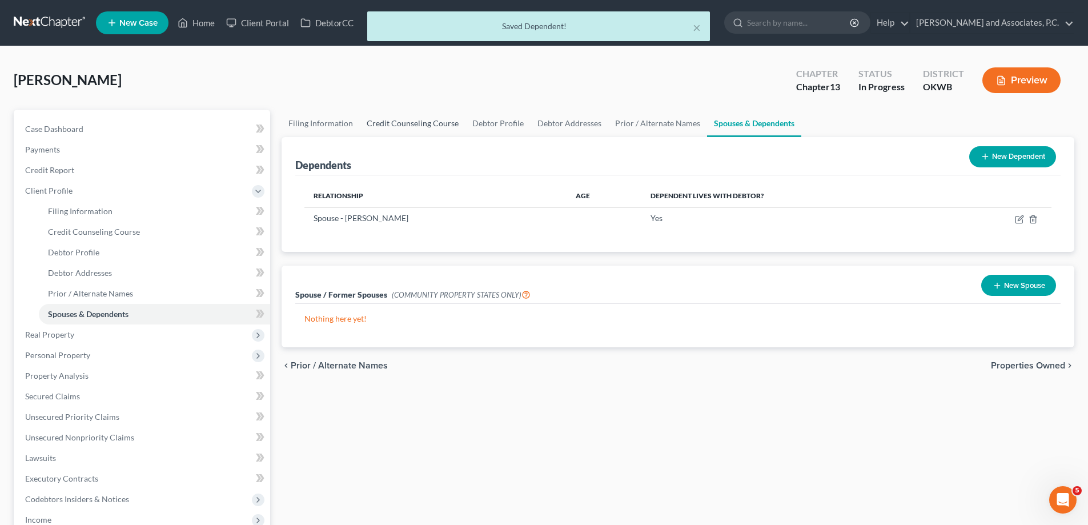
click at [409, 123] on link "Credit Counseling Course" at bounding box center [413, 123] width 106 height 27
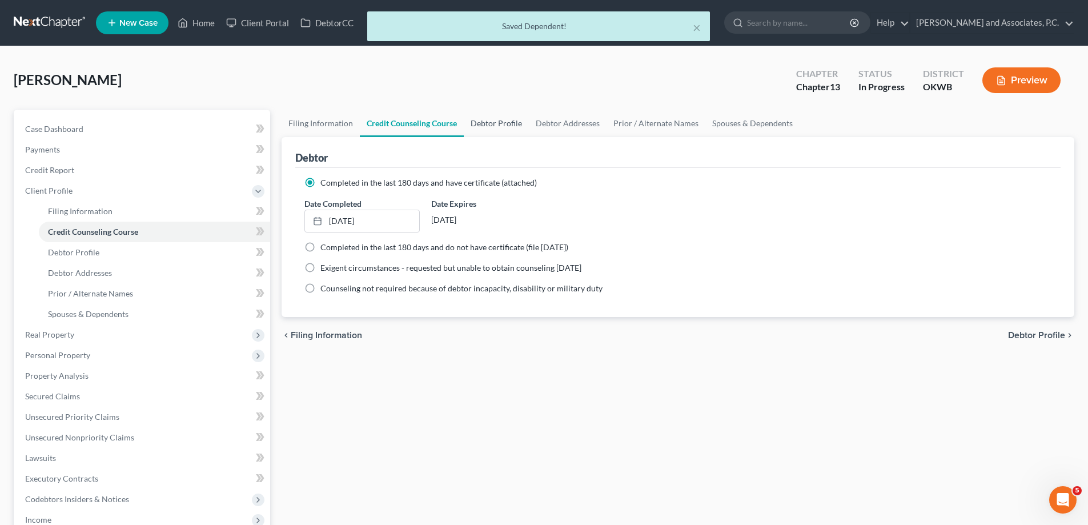
click at [499, 123] on link "Debtor Profile" at bounding box center [496, 123] width 65 height 27
select select "1"
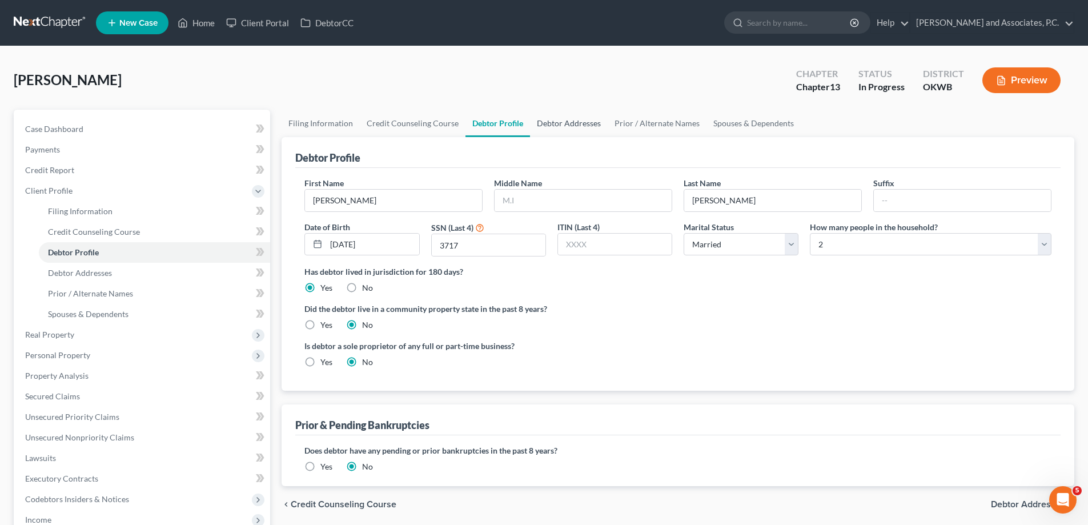
click at [562, 122] on link "Debtor Addresses" at bounding box center [569, 123] width 78 height 27
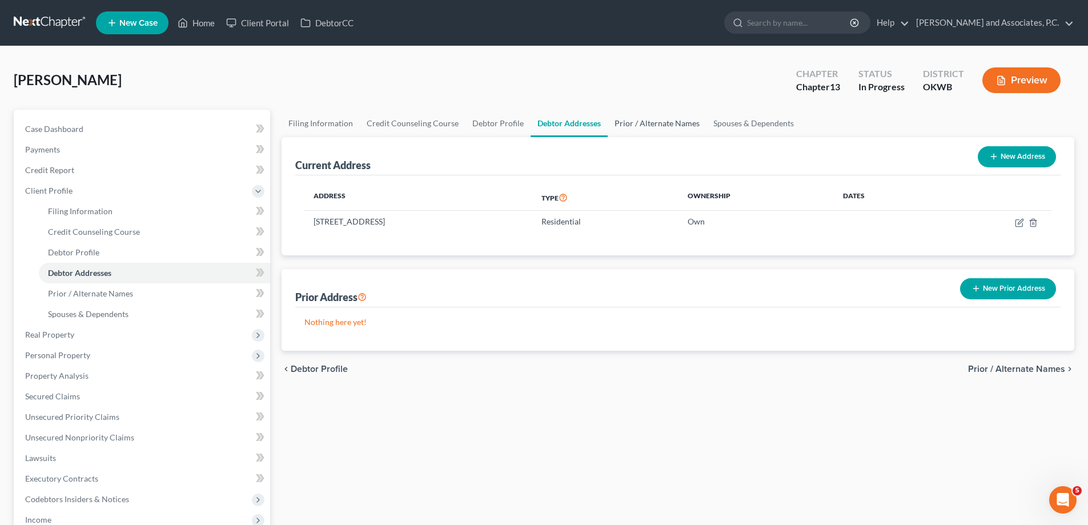
click at [658, 124] on link "Prior / Alternate Names" at bounding box center [657, 123] width 99 height 27
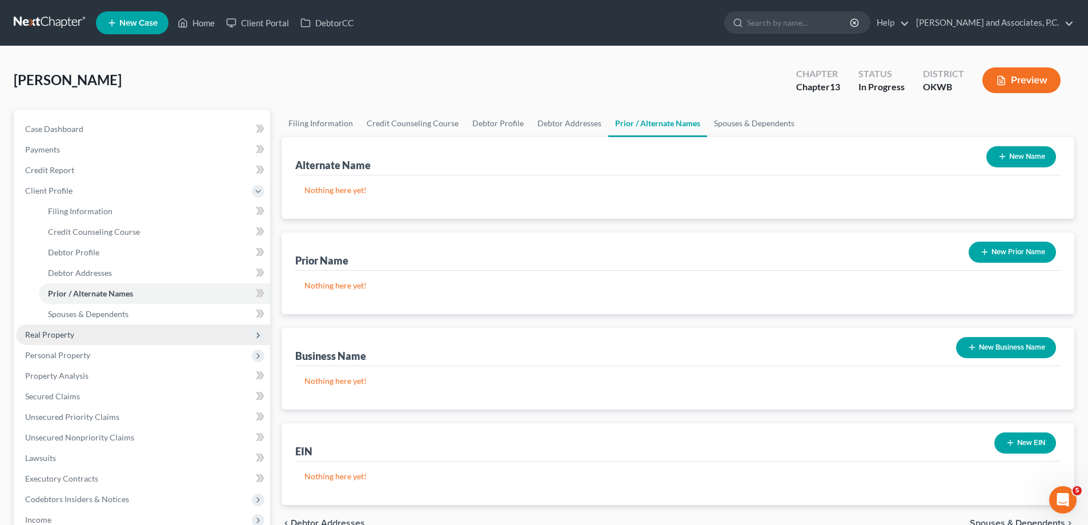
click at [45, 335] on span "Real Property" at bounding box center [49, 334] width 49 height 10
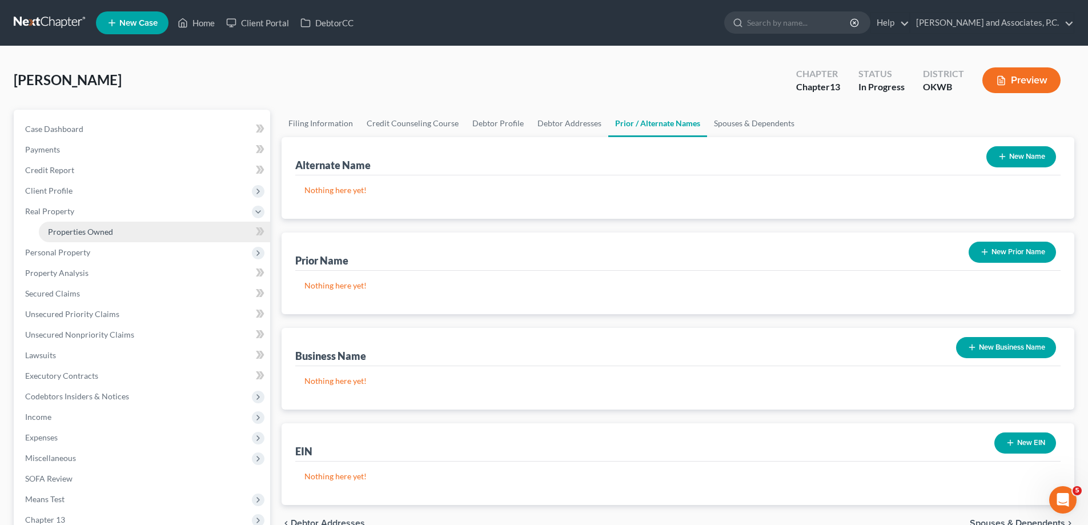
click at [94, 231] on span "Properties Owned" at bounding box center [80, 232] width 65 height 10
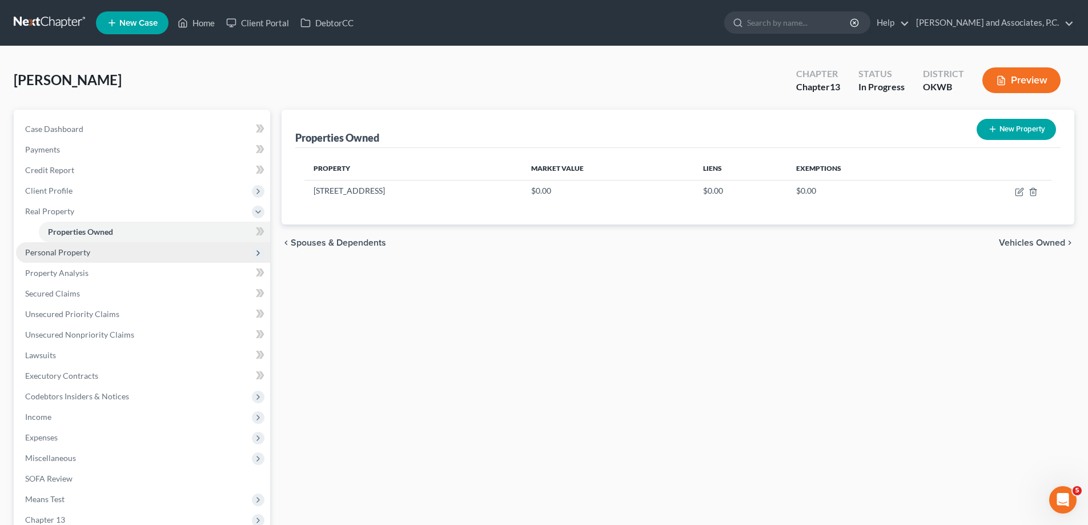
click at [54, 255] on span "Personal Property" at bounding box center [57, 252] width 65 height 10
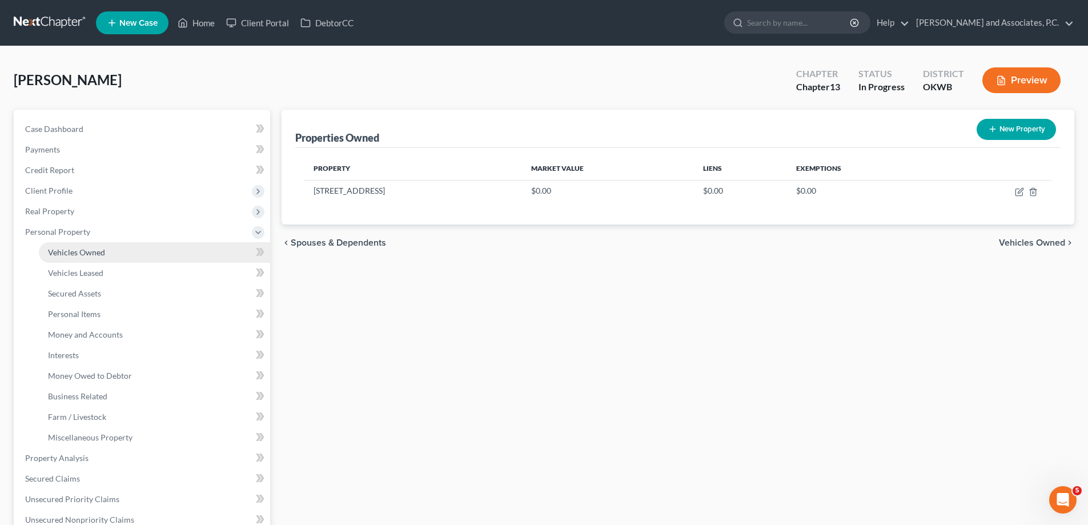
click at [63, 255] on span "Vehicles Owned" at bounding box center [76, 252] width 57 height 10
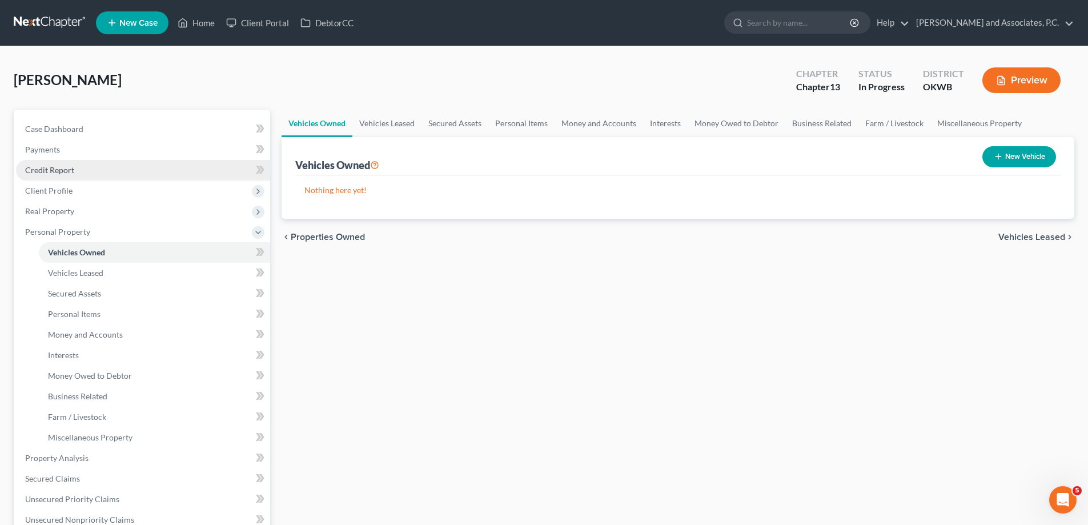
click at [58, 172] on span "Credit Report" at bounding box center [49, 170] width 49 height 10
